Goal: Find specific page/section

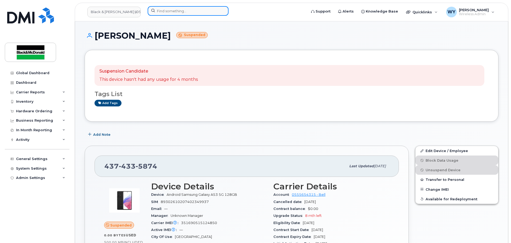
click at [163, 11] on input at bounding box center [188, 11] width 81 height 10
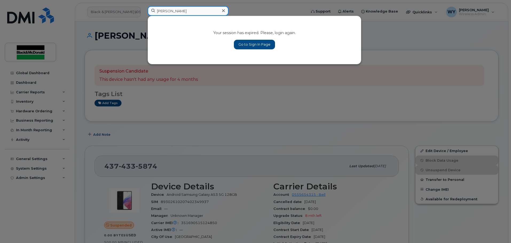
type input "angel sim"
click at [261, 42] on link "Go to Sign In Page" at bounding box center [254, 45] width 41 height 10
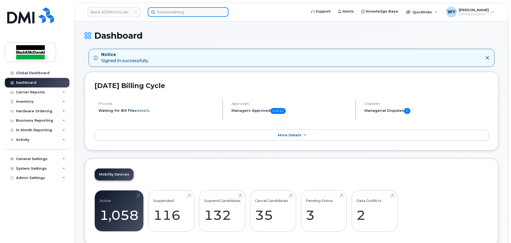
click at [179, 14] on input at bounding box center [188, 12] width 81 height 10
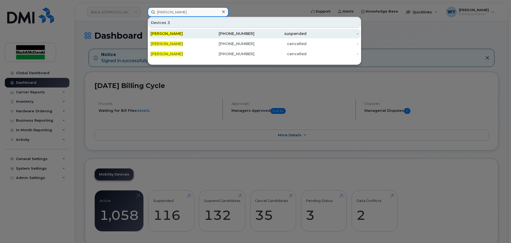
type input "[PERSON_NAME]"
click at [203, 31] on div "[PERSON_NAME]" at bounding box center [229, 34] width 52 height 10
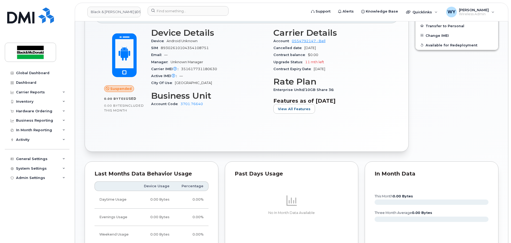
scroll to position [107, 0]
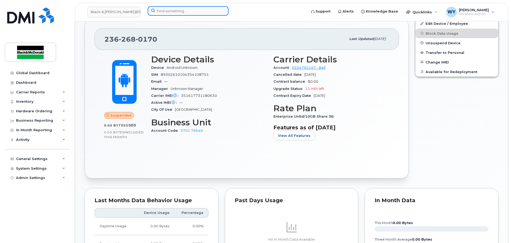
click at [156, 10] on input at bounding box center [188, 11] width 81 height 10
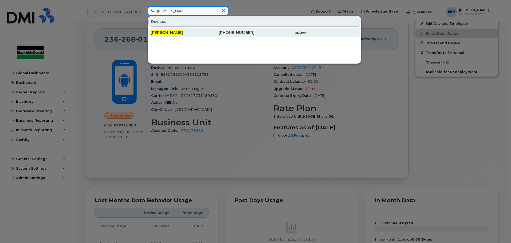
type input "[PERSON_NAME]"
click at [219, 31] on div "[PHONE_NUMBER]" at bounding box center [229, 32] width 52 height 5
